Goal: Task Accomplishment & Management: Complete application form

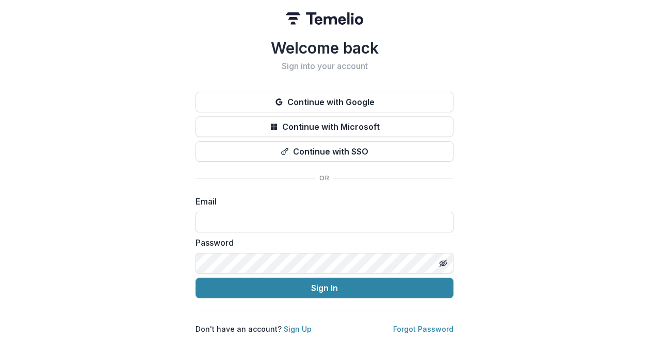
click at [226, 216] on input at bounding box center [325, 222] width 258 height 21
type input "**********"
click at [196, 278] on button "Sign In" at bounding box center [325, 288] width 258 height 21
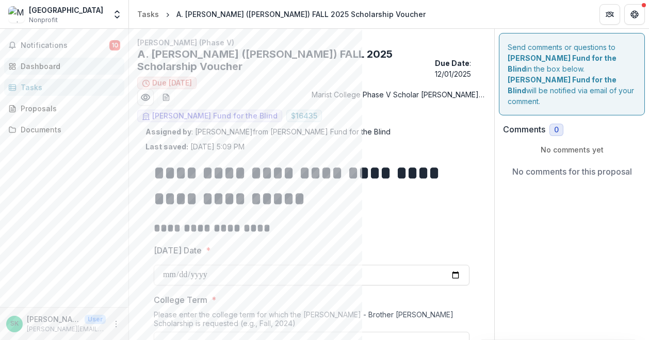
click at [42, 64] on div "Dashboard" at bounding box center [68, 66] width 95 height 11
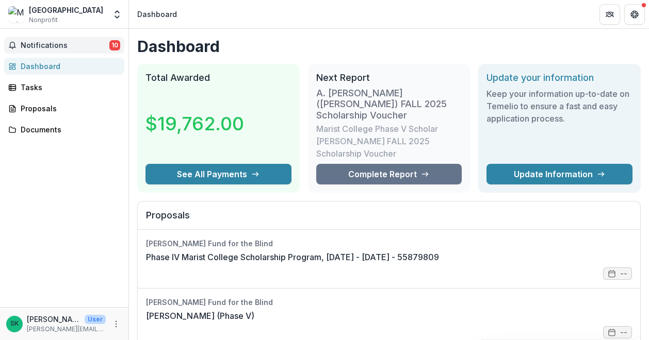
click at [54, 41] on span "Notifications" at bounding box center [65, 45] width 89 height 9
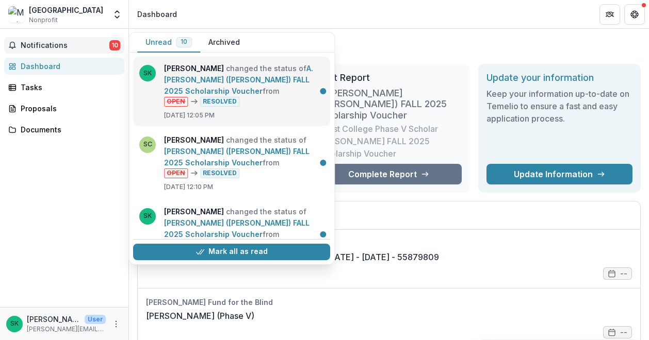
click at [206, 95] on link "A. [PERSON_NAME] ([PERSON_NAME]) FALL 2025 Scholarship Voucher" at bounding box center [238, 79] width 149 height 31
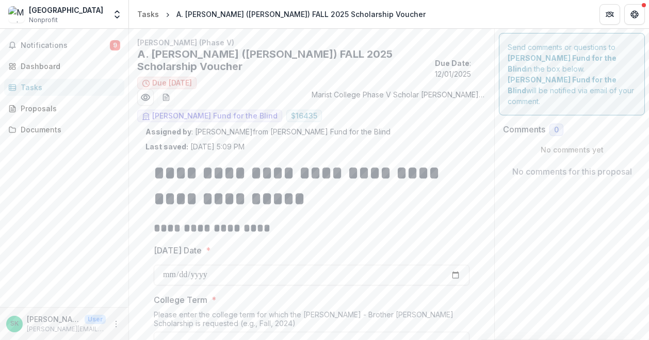
click at [34, 86] on div "Tasks" at bounding box center [68, 87] width 95 height 11
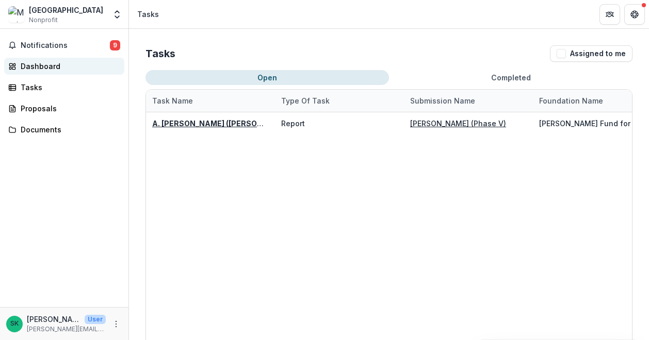
click at [53, 64] on div "Dashboard" at bounding box center [68, 66] width 95 height 11
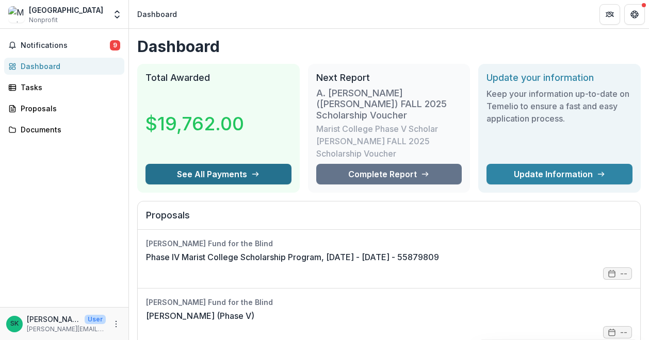
click at [191, 164] on button "See All Payments" at bounding box center [218, 174] width 146 height 21
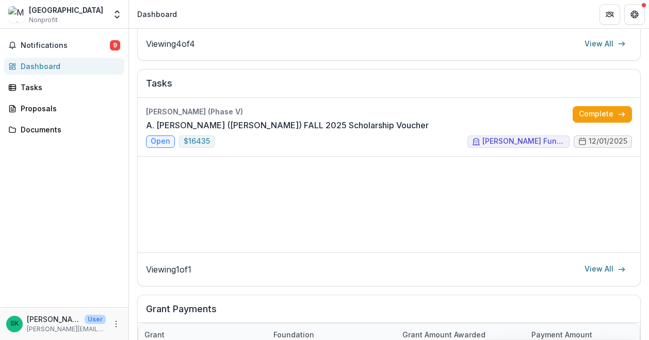
scroll to position [409, 0]
click at [166, 124] on link "A. [PERSON_NAME] ([PERSON_NAME]) FALL 2025 Scholarship Voucher" at bounding box center [287, 126] width 283 height 12
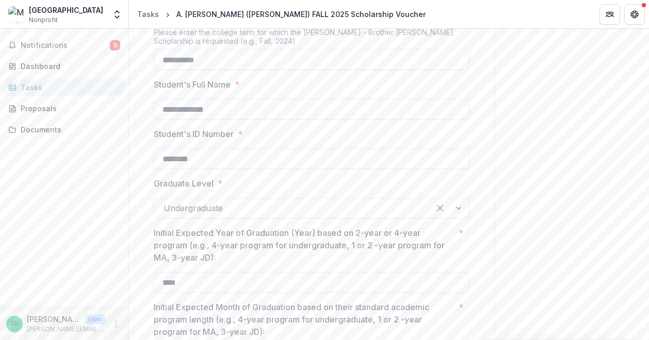
scroll to position [231, 0]
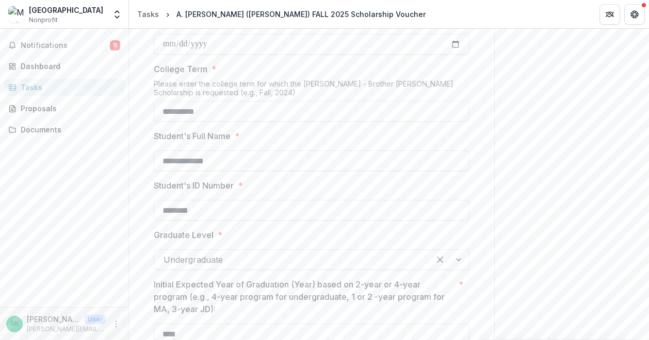
click at [42, 85] on div "Tasks" at bounding box center [68, 87] width 95 height 11
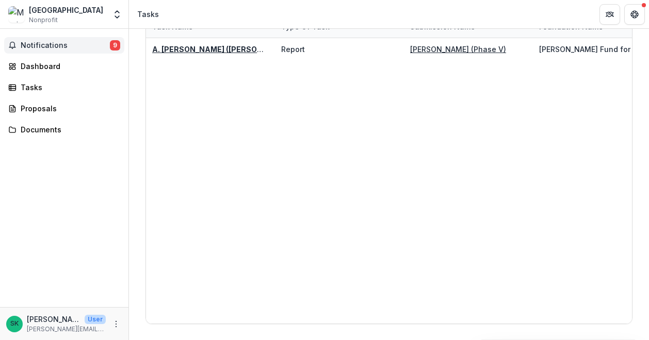
click at [62, 47] on span "Notifications" at bounding box center [65, 45] width 89 height 9
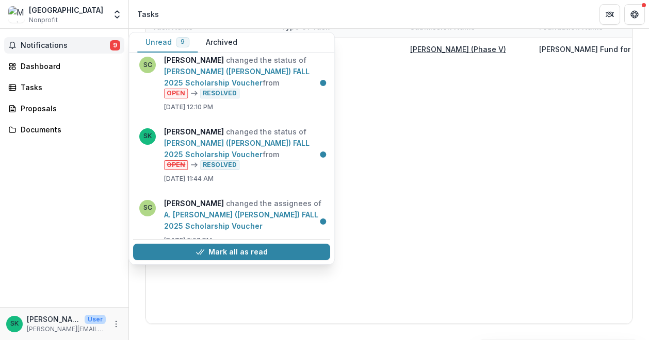
scroll to position [0, 0]
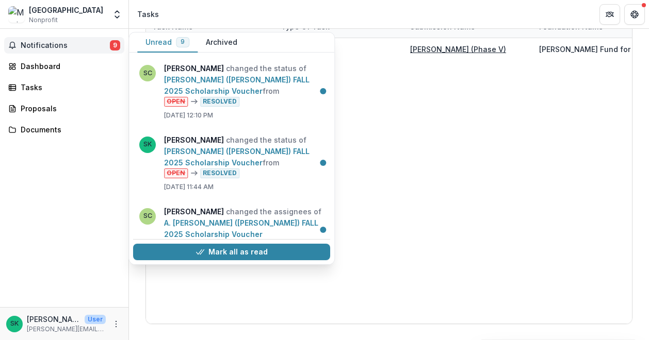
click at [164, 40] on button "Unread 9" at bounding box center [167, 42] width 60 height 20
click at [163, 40] on button "Unread 9" at bounding box center [167, 42] width 60 height 20
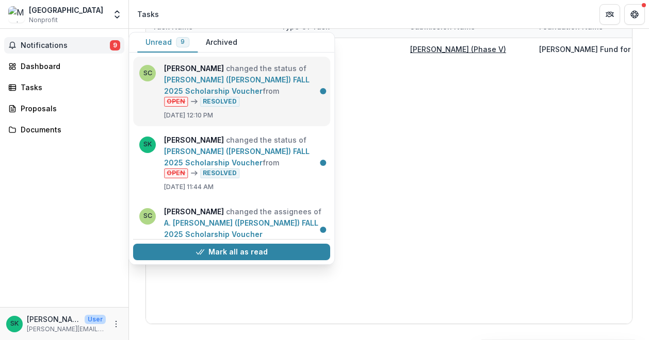
click at [190, 86] on link "[PERSON_NAME] ([PERSON_NAME]) FALL 2025 Scholarship Voucher" at bounding box center [236, 85] width 145 height 20
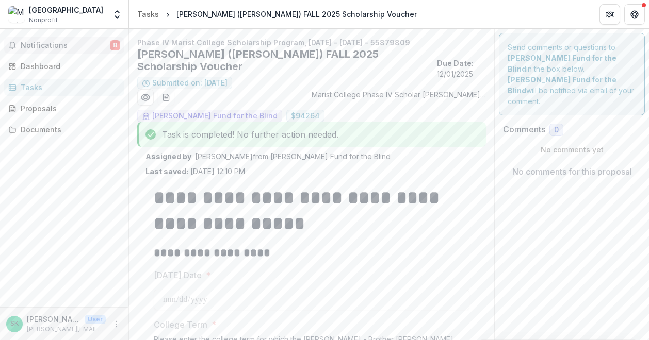
click at [102, 41] on span "Notifications" at bounding box center [65, 45] width 89 height 9
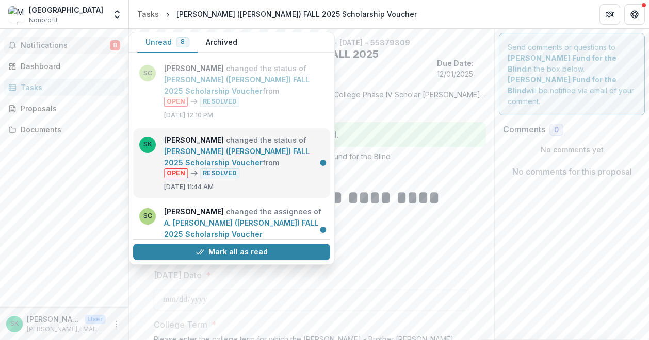
click at [200, 156] on link "[PERSON_NAME] ([PERSON_NAME]) FALL 2025 Scholarship Voucher" at bounding box center [236, 157] width 145 height 20
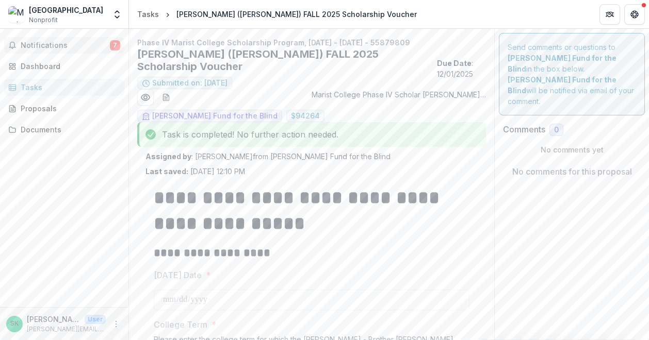
click at [59, 41] on span "Notifications" at bounding box center [65, 45] width 89 height 9
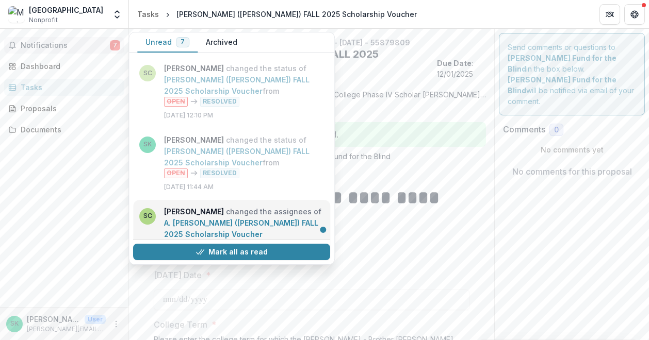
click at [202, 219] on link "A. [PERSON_NAME] ([PERSON_NAME]) FALL 2025 Scholarship Voucher" at bounding box center [241, 229] width 154 height 20
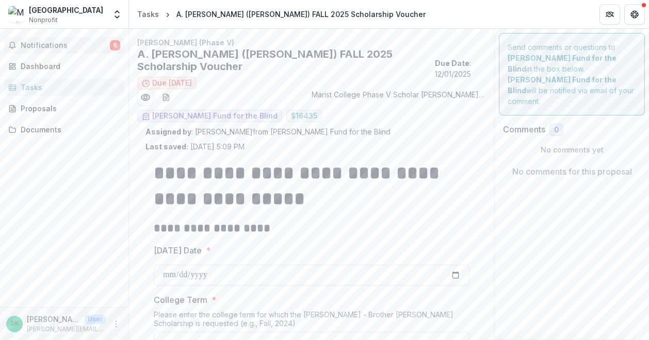
click at [54, 44] on span "Notifications" at bounding box center [65, 45] width 89 height 9
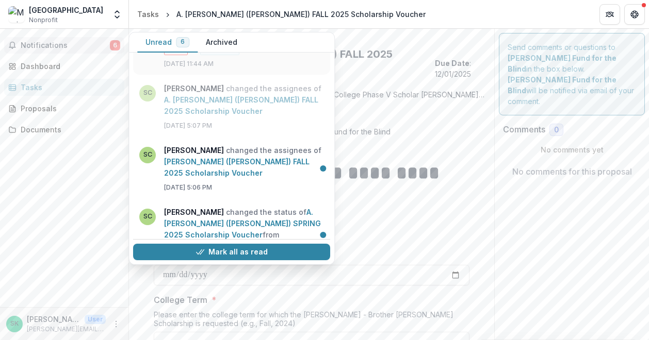
scroll to position [155, 0]
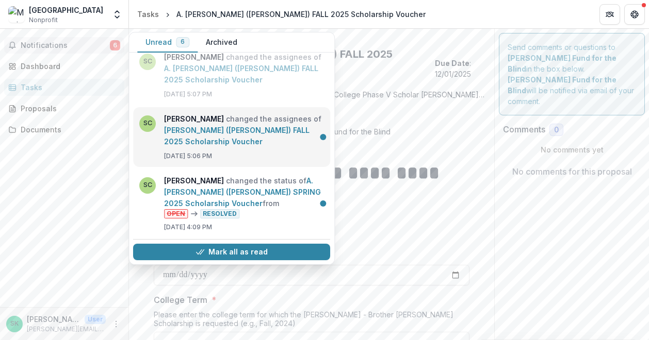
click at [164, 126] on link "[PERSON_NAME] ([PERSON_NAME]) FALL 2025 Scholarship Voucher" at bounding box center [236, 136] width 145 height 20
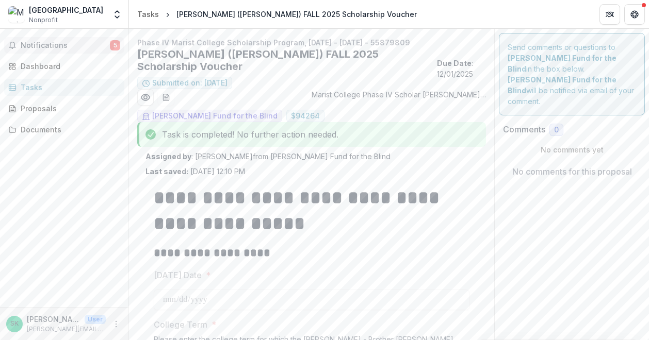
click at [59, 41] on span "Notifications" at bounding box center [65, 45] width 89 height 9
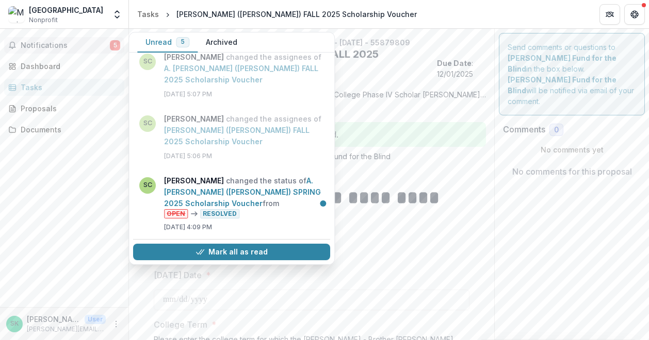
scroll to position [206, 0]
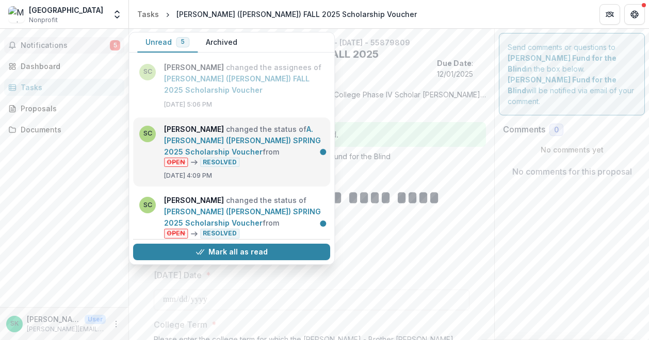
click at [169, 134] on link "A. [PERSON_NAME] ([PERSON_NAME]) SPRING 2025 Scholarship Voucher" at bounding box center [242, 140] width 157 height 31
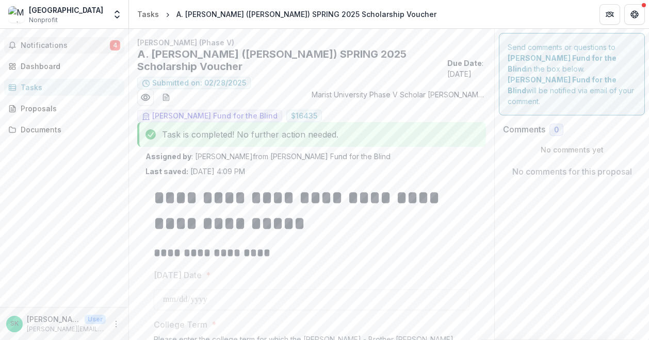
click at [51, 46] on span "Notifications" at bounding box center [65, 45] width 89 height 9
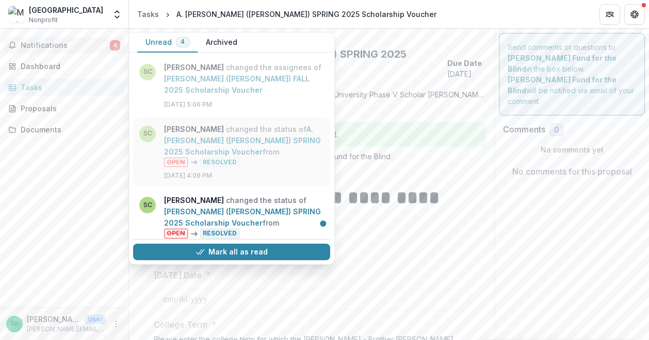
scroll to position [258, 0]
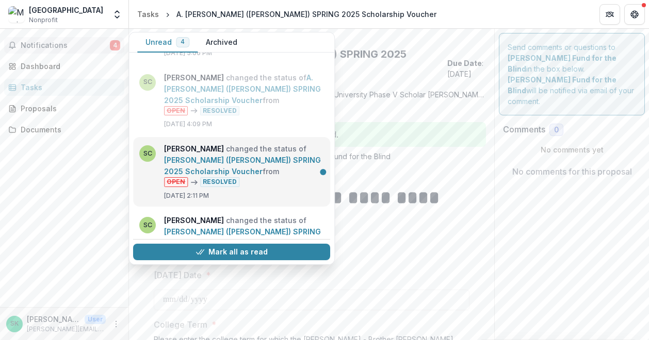
click at [164, 156] on link "[PERSON_NAME] ([PERSON_NAME]) SPRING 2025 Scholarship Voucher" at bounding box center [242, 166] width 157 height 20
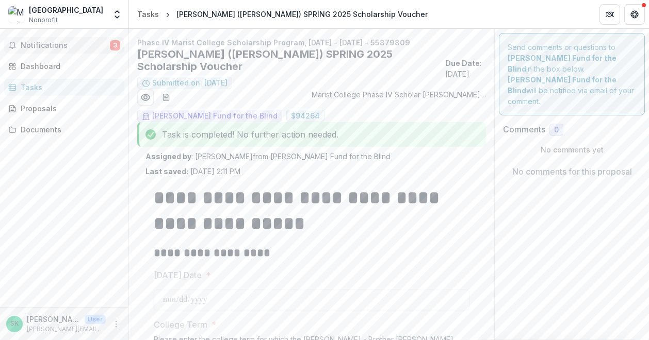
click at [56, 48] on span "Notifications" at bounding box center [65, 45] width 89 height 9
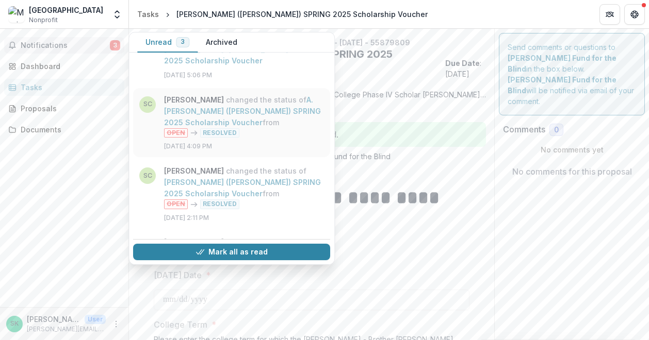
scroll to position [258, 0]
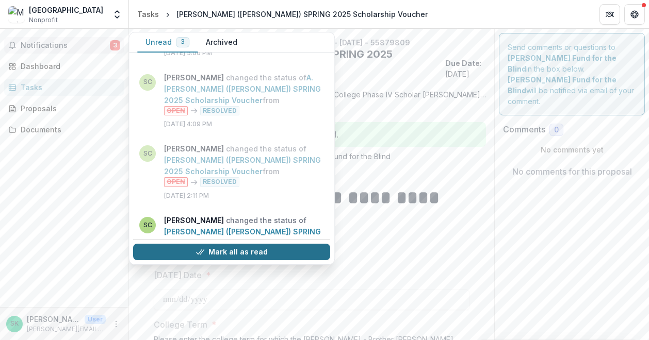
click at [226, 249] on button "Mark all as read" at bounding box center [231, 252] width 197 height 17
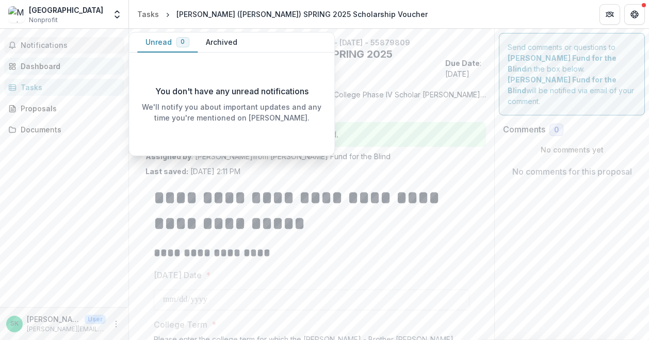
click at [57, 67] on div "Dashboard" at bounding box center [68, 66] width 95 height 11
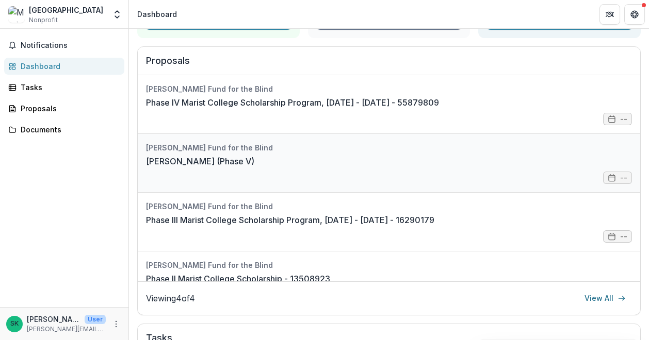
click at [183, 155] on link "[PERSON_NAME] (Phase V)" at bounding box center [200, 161] width 108 height 12
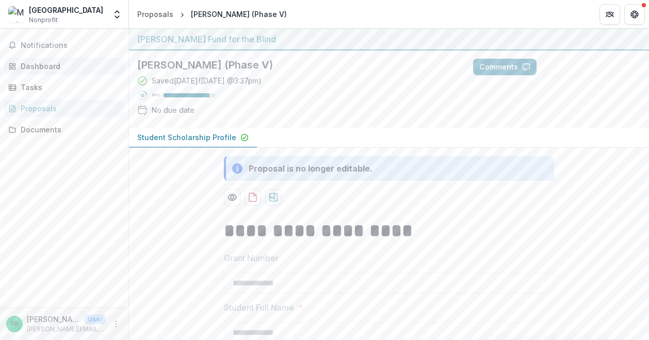
click at [42, 60] on link "Dashboard" at bounding box center [64, 66] width 120 height 17
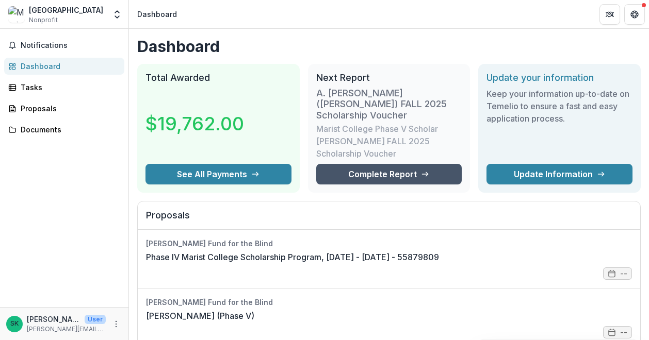
click at [389, 165] on link "Complete Report" at bounding box center [389, 174] width 146 height 21
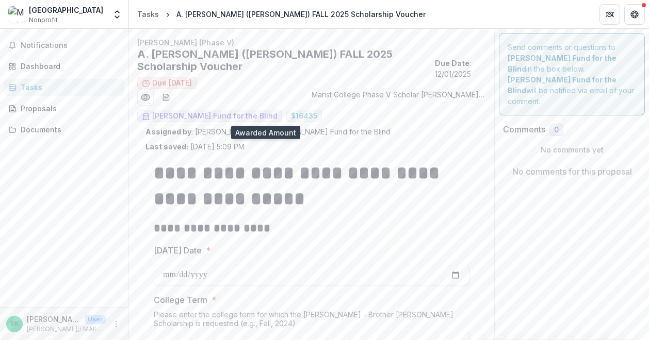
click at [291, 120] on span "$ 16435" at bounding box center [304, 116] width 26 height 9
click at [51, 64] on div "Dashboard" at bounding box center [68, 66] width 95 height 11
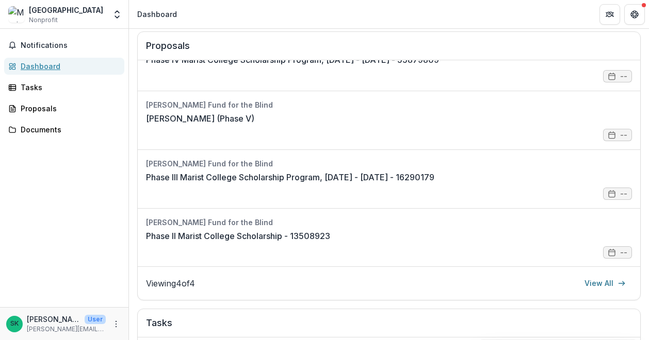
scroll to position [310, 0]
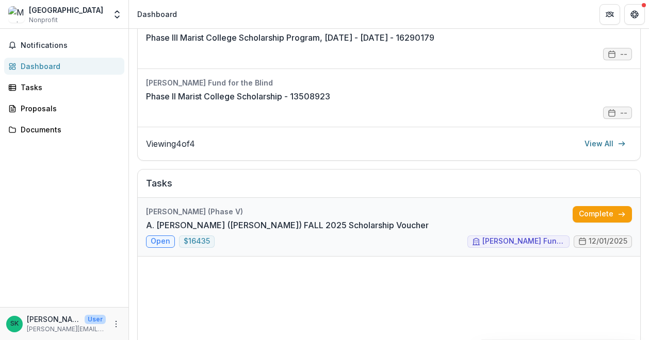
drag, startPoint x: 584, startPoint y: 203, endPoint x: 516, endPoint y: 197, distance: 68.4
click at [429, 219] on link "A. [PERSON_NAME] ([PERSON_NAME]) FALL 2025 Scholarship Voucher" at bounding box center [287, 225] width 283 height 12
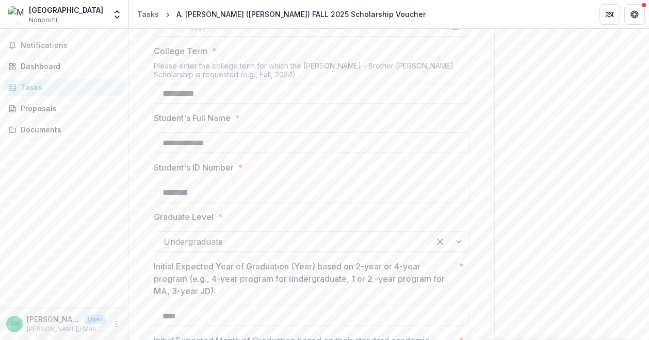
scroll to position [231, 0]
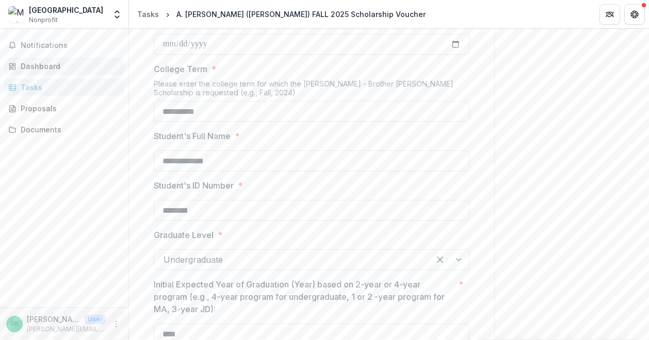
click at [71, 67] on div "Dashboard" at bounding box center [68, 66] width 95 height 11
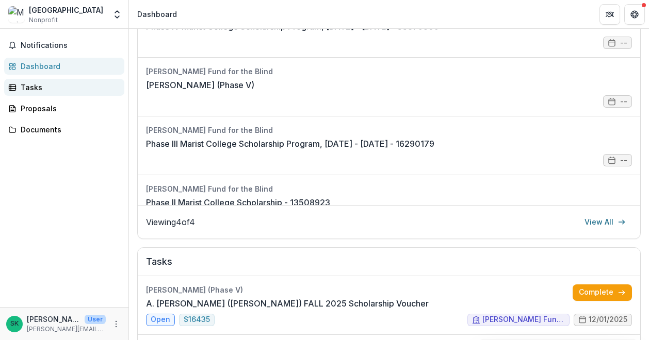
click at [43, 90] on div "Tasks" at bounding box center [68, 87] width 95 height 11
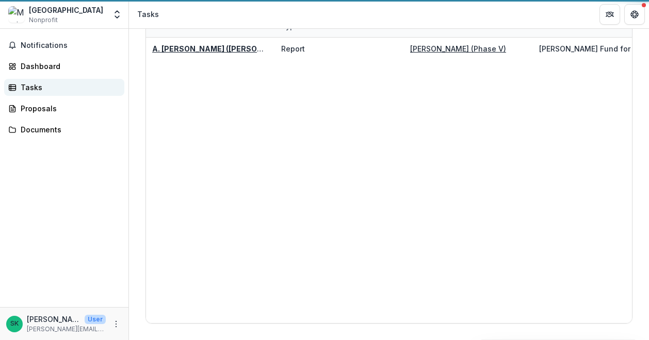
scroll to position [74, 0]
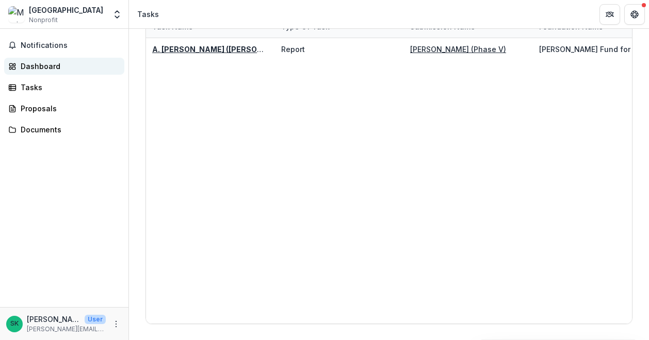
click at [43, 61] on div "Dashboard" at bounding box center [68, 66] width 95 height 11
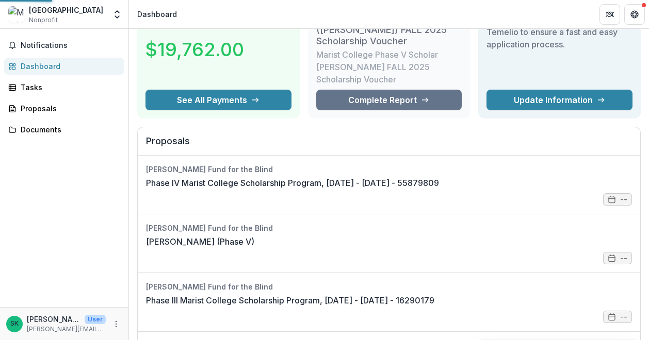
scroll to position [231, 0]
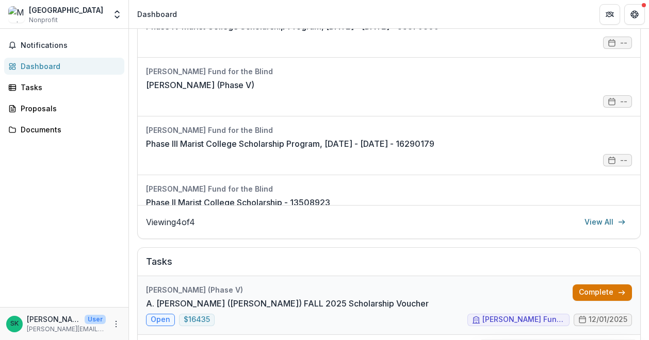
click at [586, 285] on link "Complete" at bounding box center [602, 293] width 59 height 17
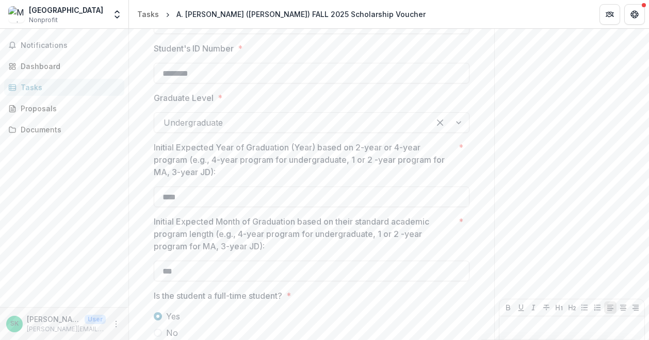
scroll to position [437, 0]
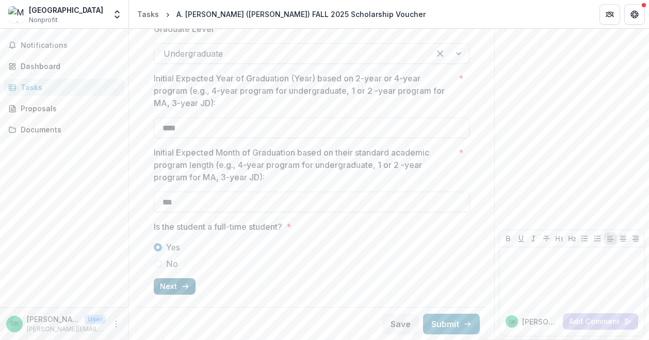
click at [175, 282] on button "Next" at bounding box center [175, 287] width 42 height 17
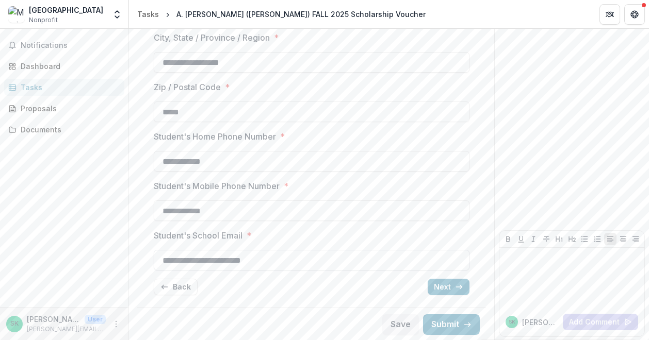
scroll to position [249, 0]
click at [433, 285] on button "Next" at bounding box center [449, 287] width 42 height 17
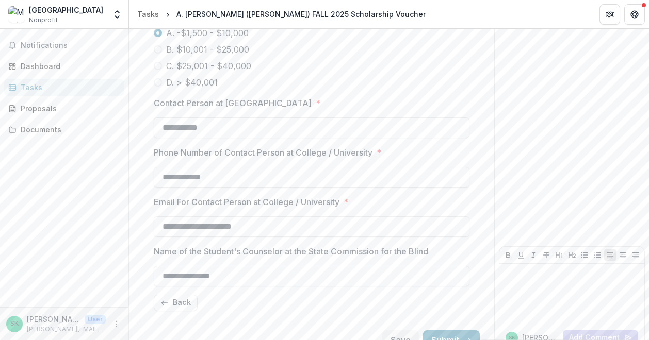
scroll to position [888, 0]
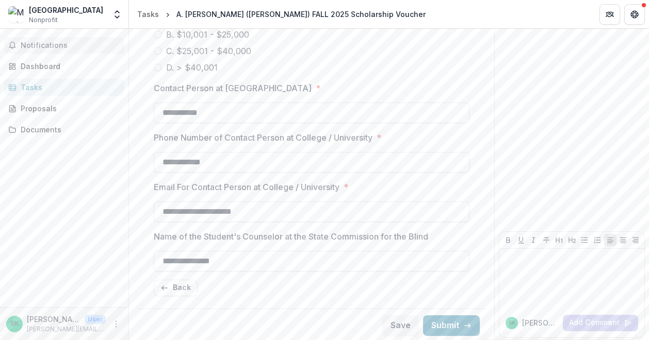
click at [52, 45] on span "Notifications" at bounding box center [71, 45] width 100 height 9
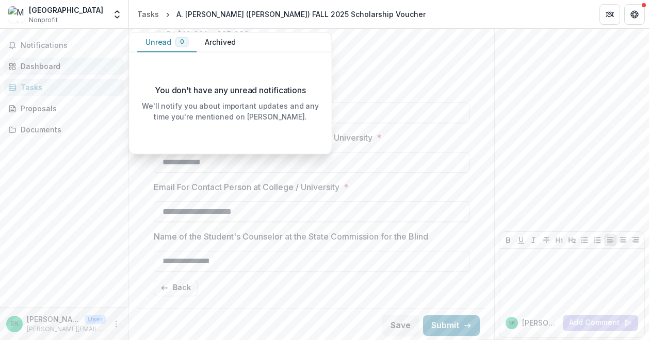
click at [46, 63] on div "Dashboard" at bounding box center [68, 66] width 95 height 11
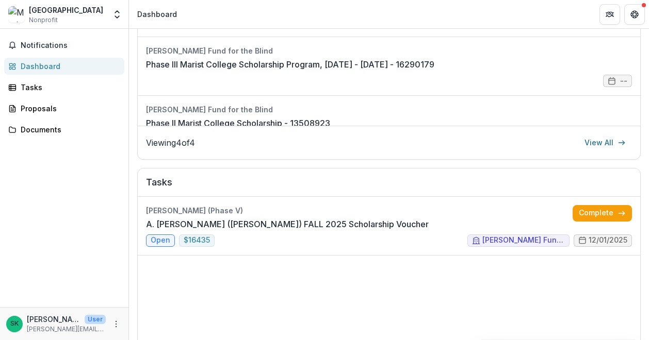
scroll to position [314, 0]
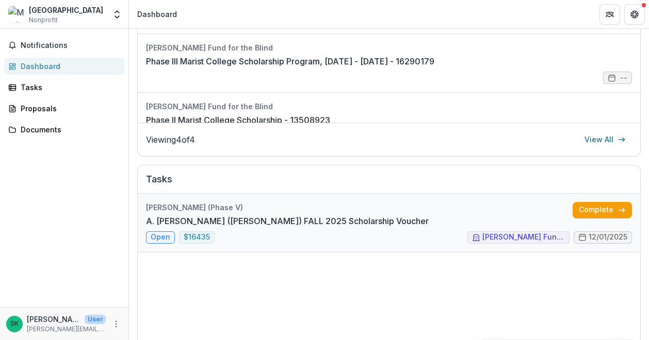
click at [166, 223] on link "A. [PERSON_NAME] ([PERSON_NAME]) FALL 2025 Scholarship Voucher" at bounding box center [287, 221] width 283 height 12
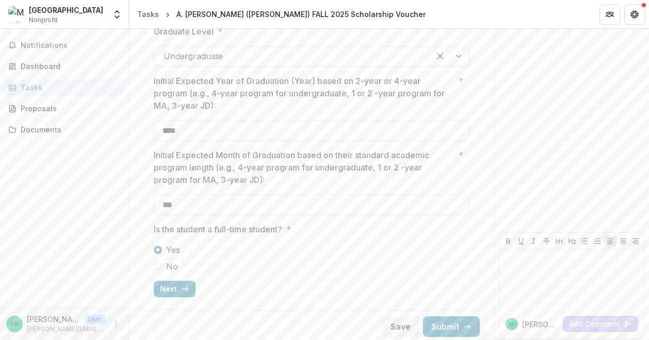
scroll to position [437, 0]
click at [171, 283] on button "Next" at bounding box center [175, 287] width 42 height 17
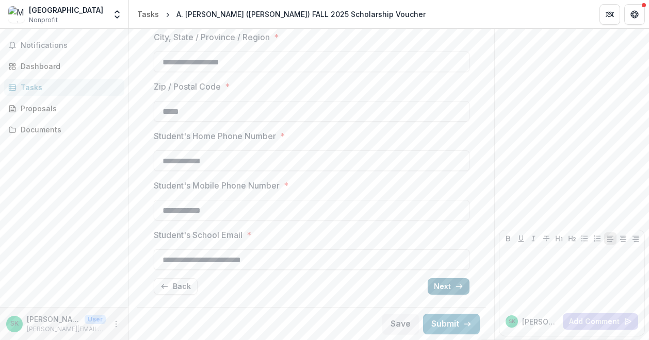
click at [433, 286] on button "Next" at bounding box center [449, 287] width 42 height 17
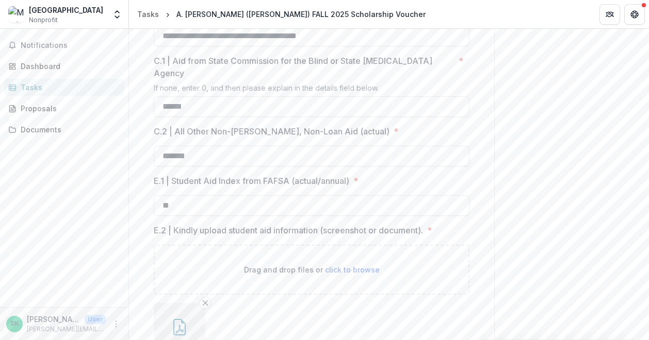
scroll to position [476, 0]
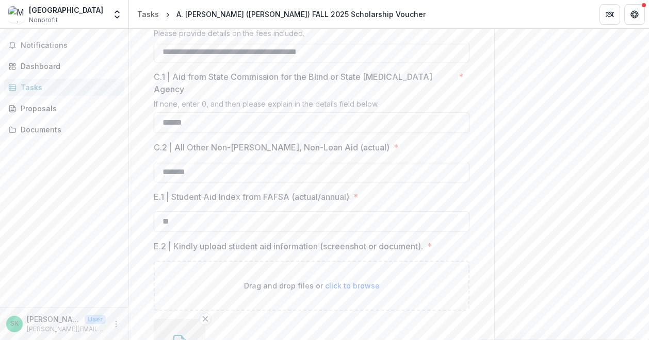
click at [26, 87] on div "Tasks" at bounding box center [68, 87] width 95 height 11
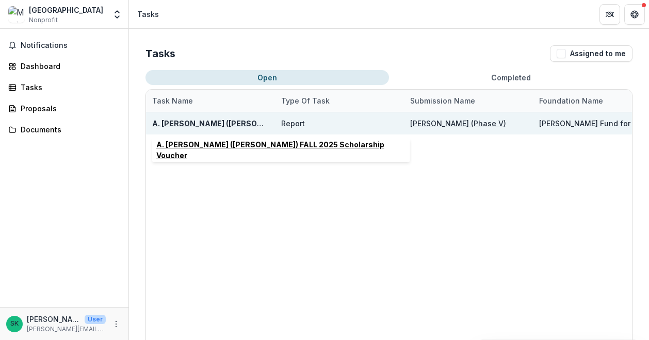
click at [181, 122] on u "A. [PERSON_NAME] ([PERSON_NAME]) FALL 2025 Scholarship Voucher" at bounding box center [282, 123] width 261 height 9
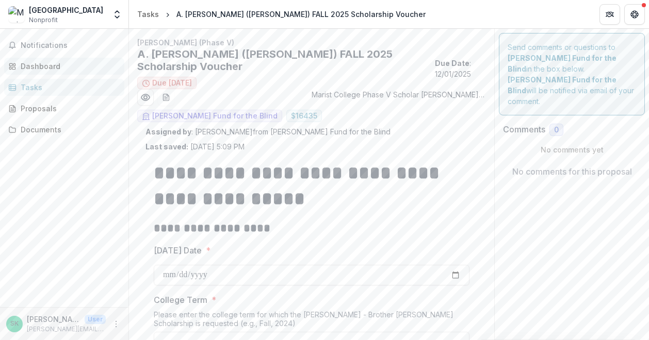
click at [55, 65] on div "Dashboard" at bounding box center [68, 66] width 95 height 11
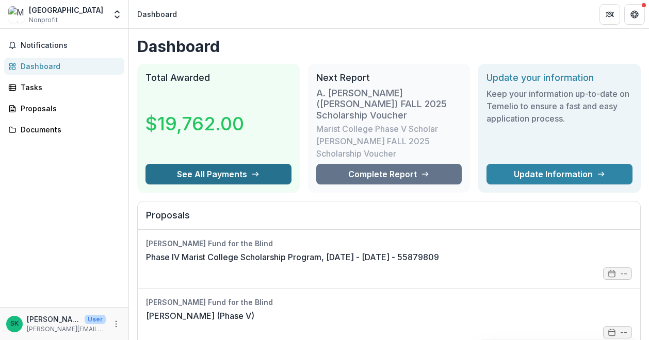
click at [207, 165] on button "See All Payments" at bounding box center [218, 174] width 146 height 21
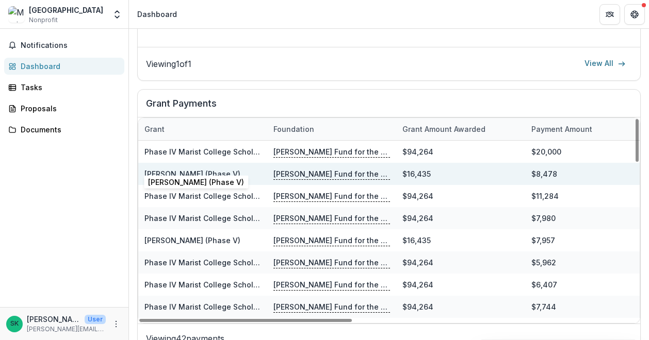
click at [220, 170] on link "[PERSON_NAME] (Phase V)" at bounding box center [192, 174] width 96 height 9
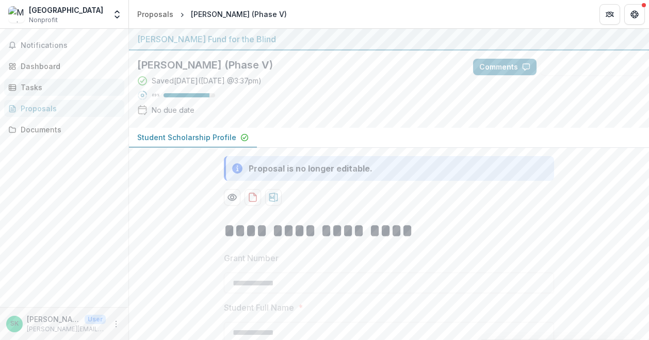
click at [64, 93] on link "Tasks" at bounding box center [64, 87] width 120 height 17
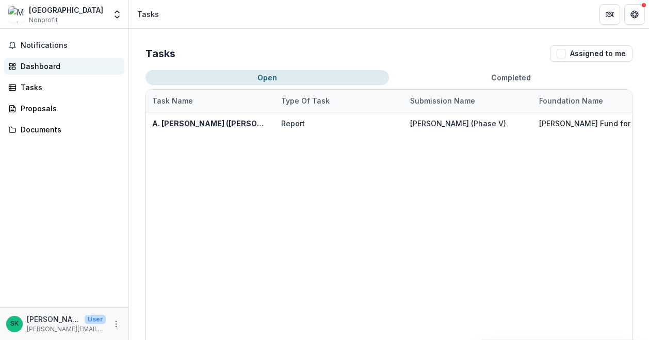
click at [59, 69] on div "Dashboard" at bounding box center [68, 66] width 95 height 11
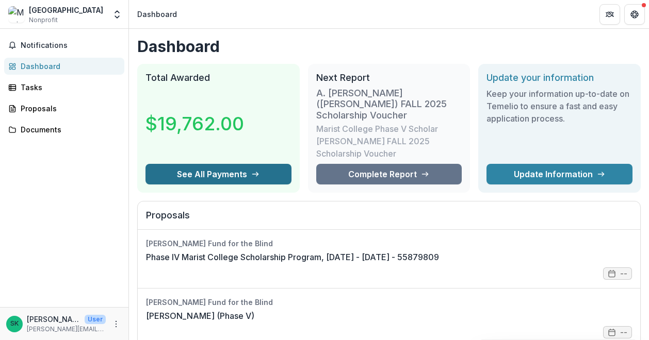
click at [220, 164] on button "See All Payments" at bounding box center [218, 174] width 146 height 21
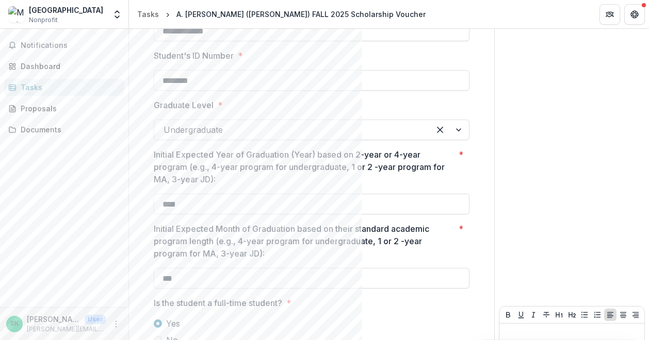
scroll to position [437, 0]
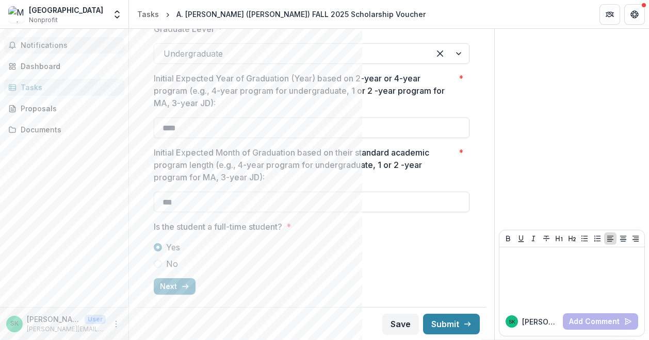
click at [59, 47] on span "Notifications" at bounding box center [71, 45] width 100 height 9
click at [50, 62] on div "Dashboard" at bounding box center [68, 66] width 95 height 11
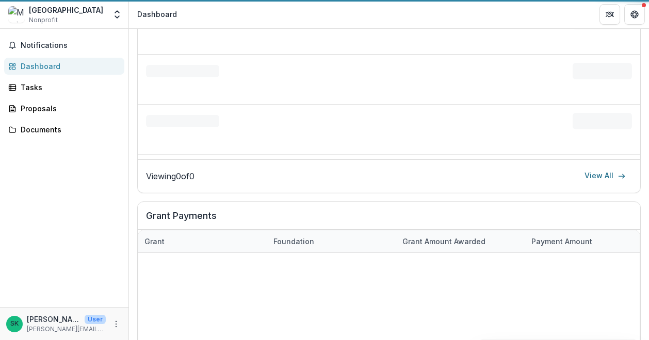
scroll to position [369, 0]
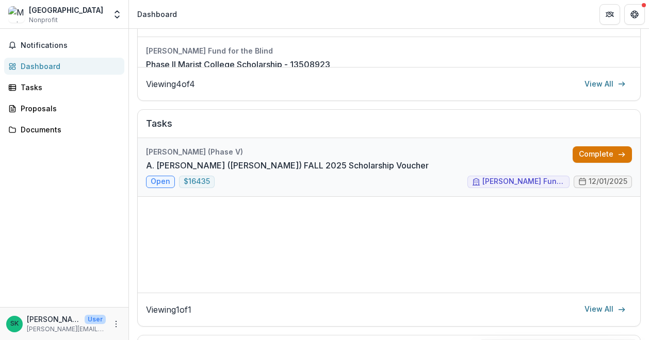
click at [582, 147] on link "Complete" at bounding box center [602, 155] width 59 height 17
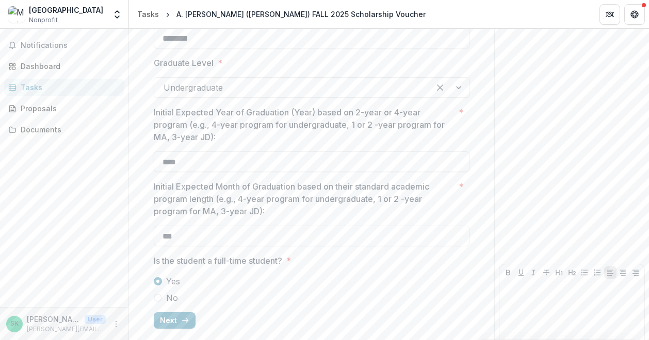
scroll to position [437, 0]
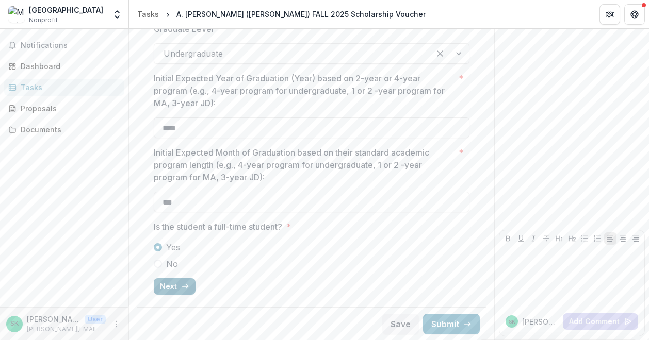
click at [181, 284] on icon "button" at bounding box center [185, 287] width 8 height 8
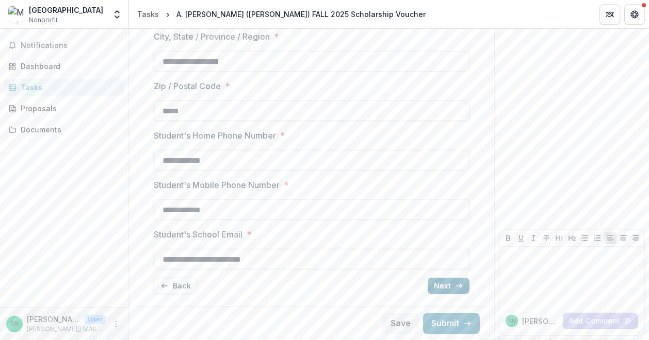
scroll to position [249, 0]
click at [445, 284] on button "Next" at bounding box center [449, 287] width 42 height 17
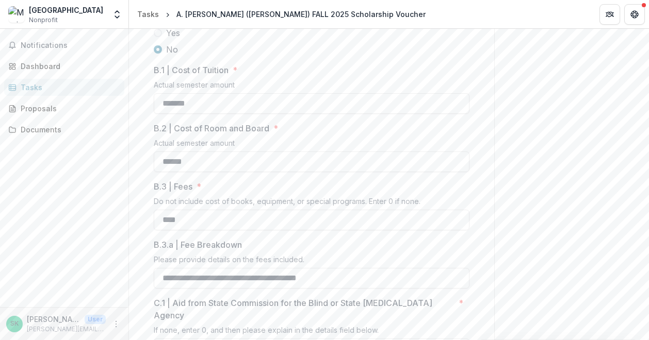
scroll to position [888, 0]
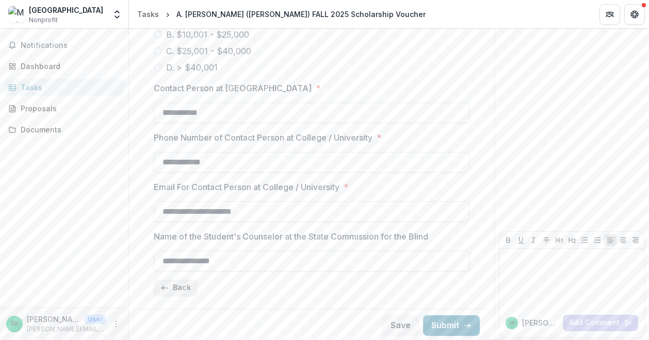
click at [181, 285] on button "Back" at bounding box center [176, 288] width 44 height 17
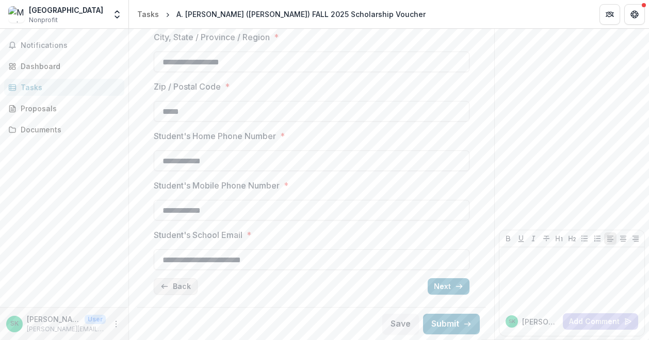
click at [181, 282] on button "Back" at bounding box center [176, 287] width 44 height 17
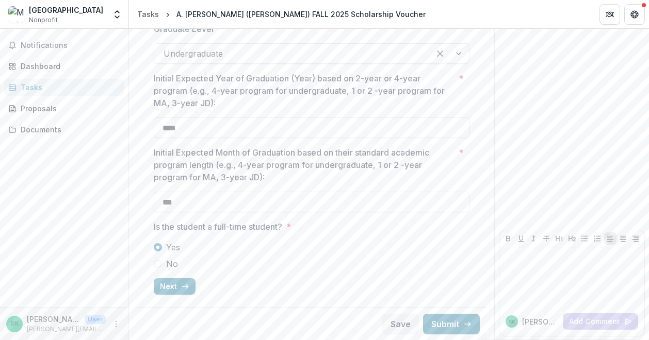
click at [181, 283] on icon "button" at bounding box center [185, 287] width 8 height 8
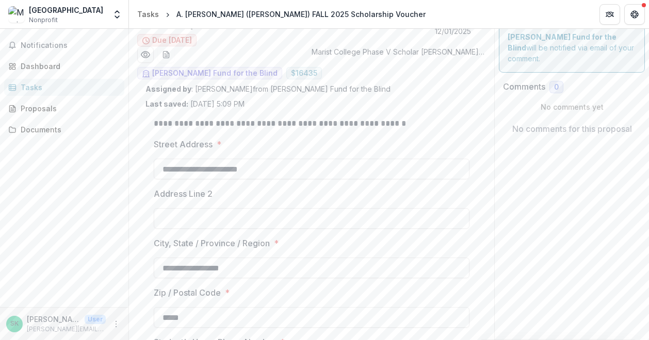
scroll to position [0, 0]
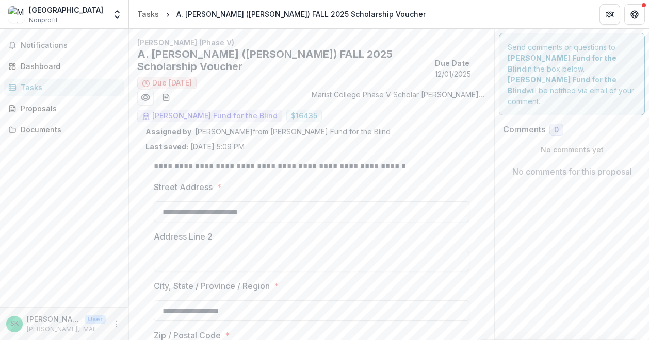
click at [74, 90] on div "Tasks" at bounding box center [68, 87] width 95 height 11
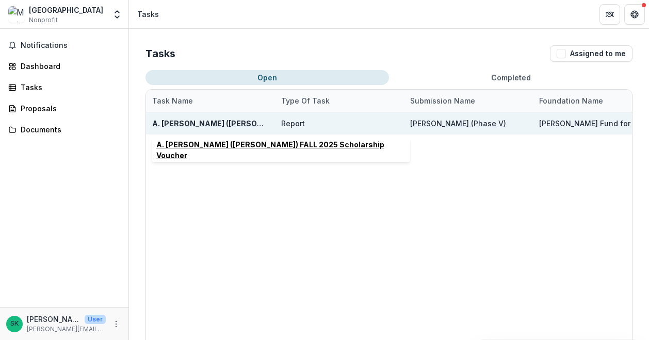
click at [194, 124] on u "A. [PERSON_NAME] ([PERSON_NAME]) FALL 2025 Scholarship Voucher" at bounding box center [282, 123] width 261 height 9
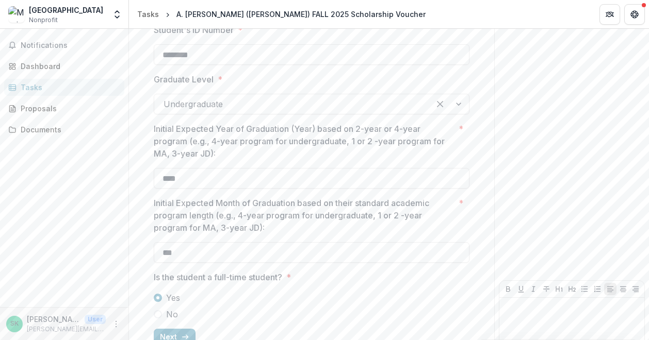
scroll to position [437, 0]
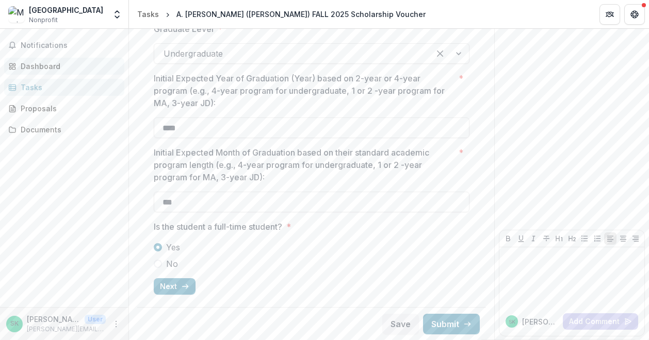
click at [36, 61] on div "Dashboard" at bounding box center [68, 66] width 95 height 11
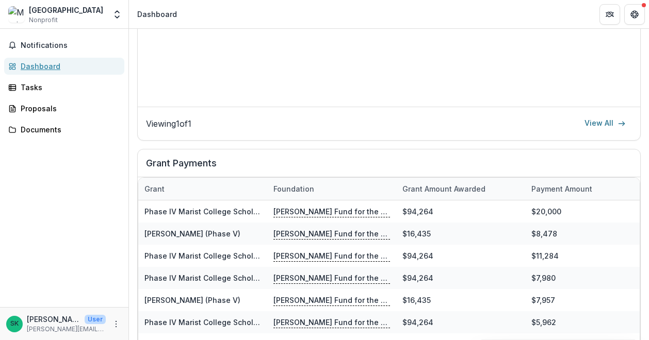
scroll to position [576, 0]
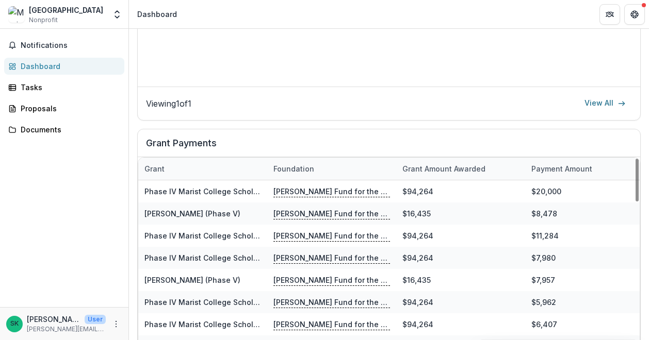
click at [552, 164] on div "Payment Amount" at bounding box center [561, 169] width 73 height 11
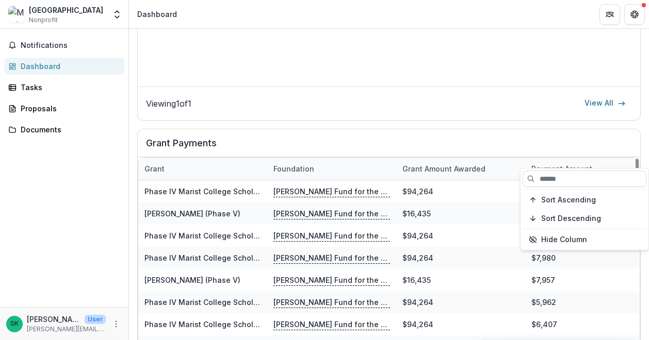
click at [550, 164] on div "Payment Amount" at bounding box center [561, 169] width 73 height 11
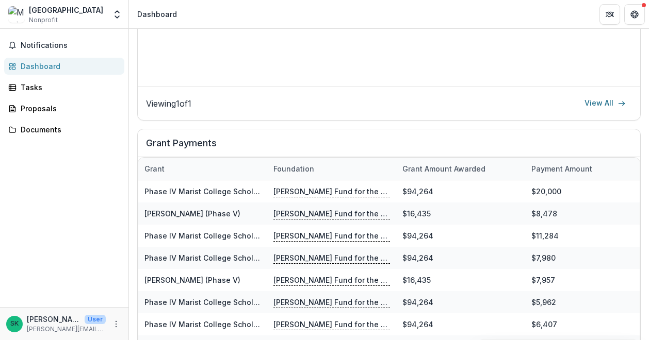
click at [51, 63] on div "Dashboard" at bounding box center [68, 66] width 95 height 11
click at [43, 63] on div "Dashboard" at bounding box center [68, 66] width 95 height 11
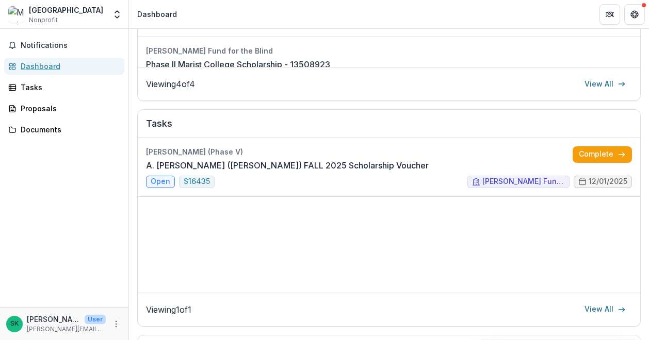
scroll to position [318, 0]
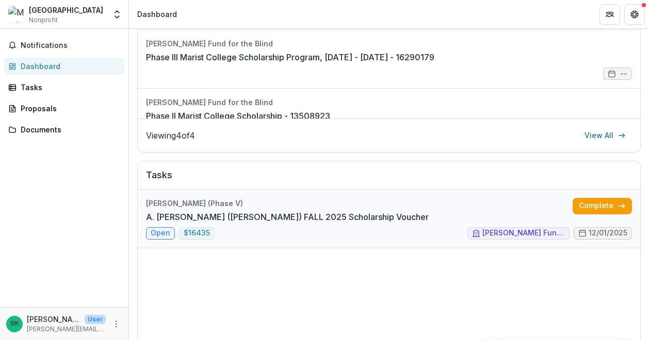
click at [225, 211] on link "A. [PERSON_NAME] ([PERSON_NAME]) FALL 2025 Scholarship Voucher" at bounding box center [287, 217] width 283 height 12
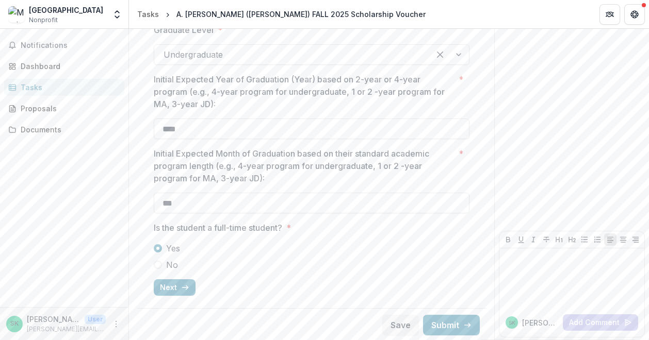
scroll to position [437, 0]
click at [178, 285] on button "Next" at bounding box center [175, 287] width 42 height 17
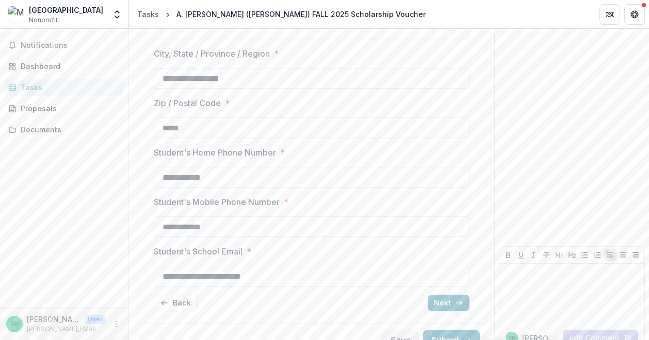
scroll to position [249, 0]
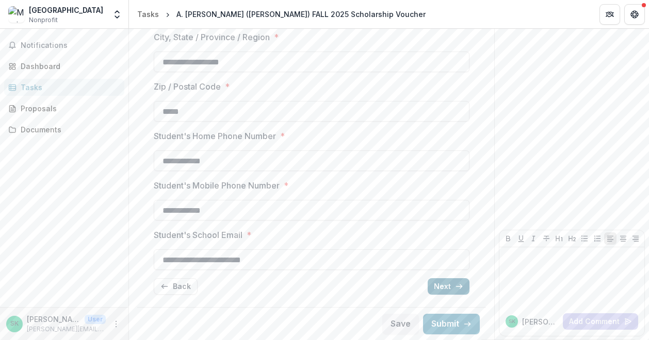
click at [435, 287] on button "Next" at bounding box center [449, 287] width 42 height 17
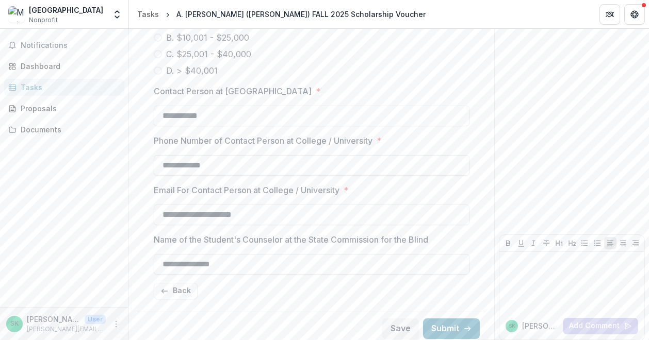
scroll to position [888, 0]
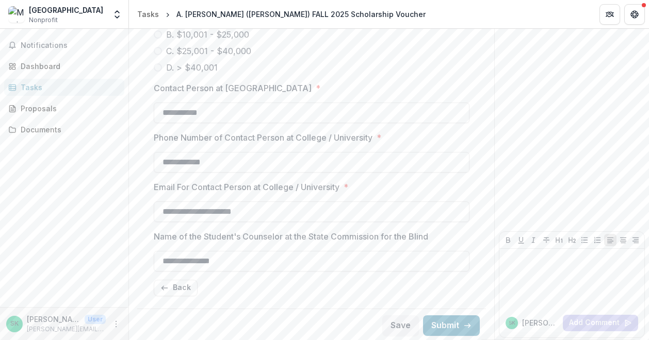
click at [56, 85] on div "Tasks" at bounding box center [68, 87] width 95 height 11
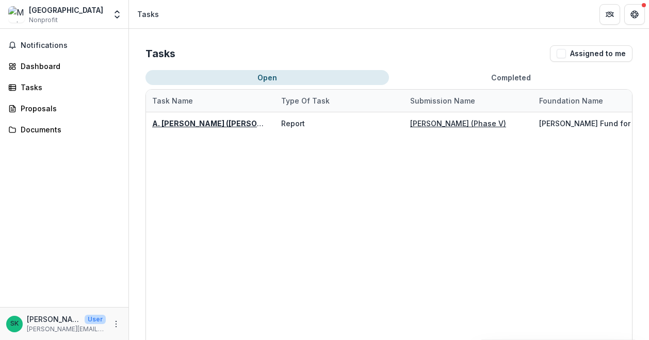
click at [503, 78] on button "Completed" at bounding box center [510, 77] width 243 height 15
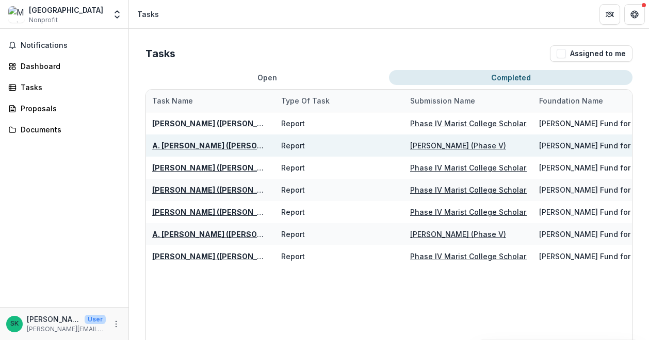
click at [431, 145] on u "[PERSON_NAME] (Phase V)" at bounding box center [458, 145] width 96 height 9
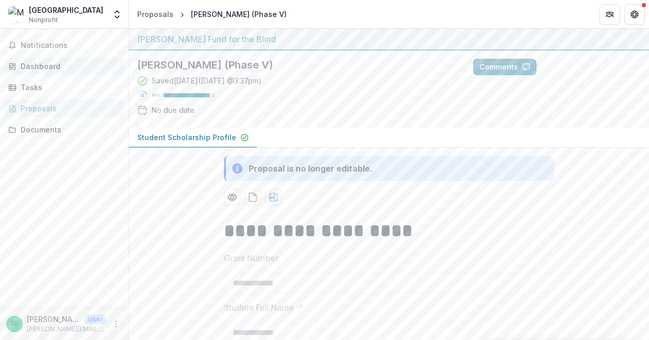
click at [44, 66] on div "Dashboard" at bounding box center [68, 66] width 95 height 11
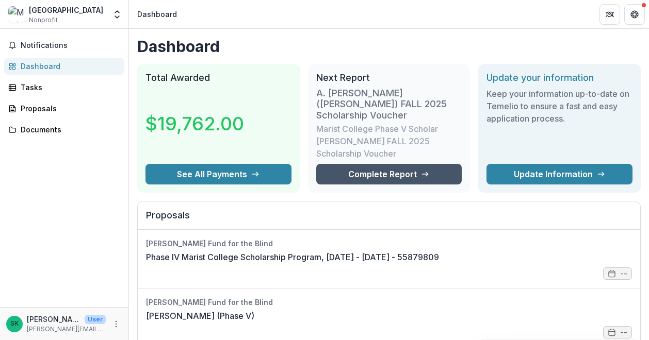
click at [343, 165] on link "Complete Report" at bounding box center [389, 174] width 146 height 21
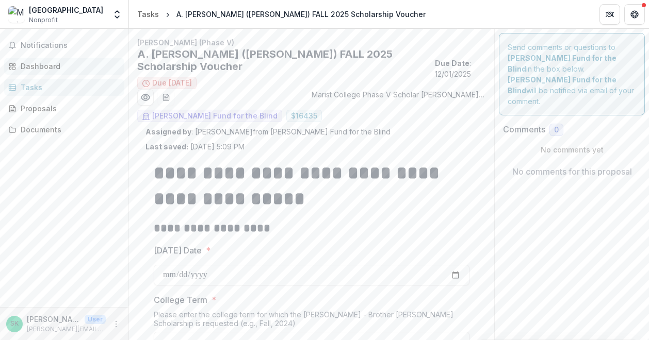
click at [30, 64] on div "Dashboard" at bounding box center [68, 66] width 95 height 11
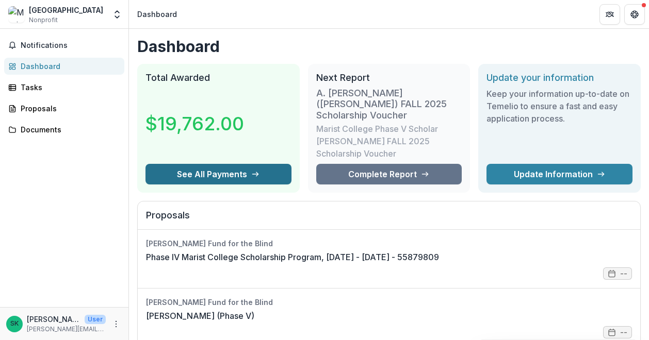
click at [246, 164] on button "See All Payments" at bounding box center [218, 174] width 146 height 21
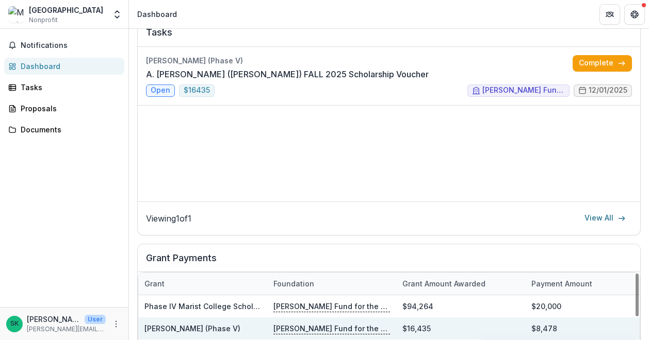
scroll to position [409, 0]
